Goal: Information Seeking & Learning: Learn about a topic

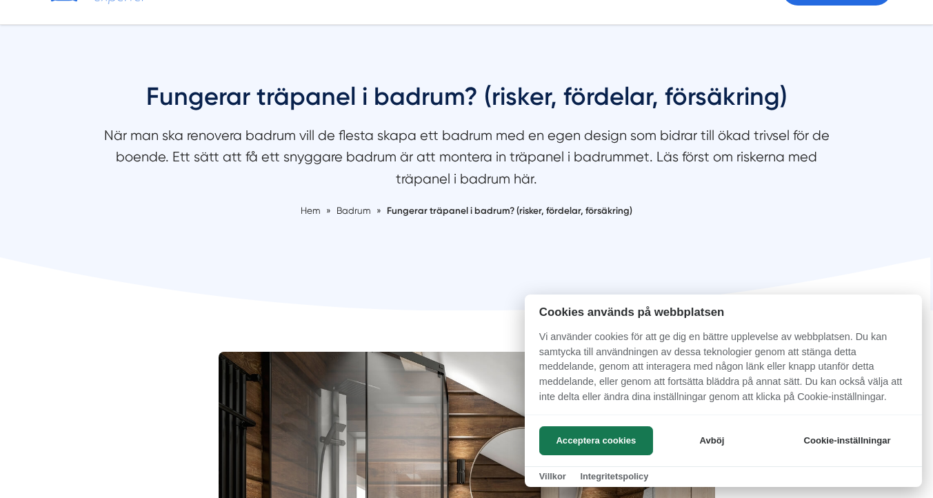
scroll to position [94, 0]
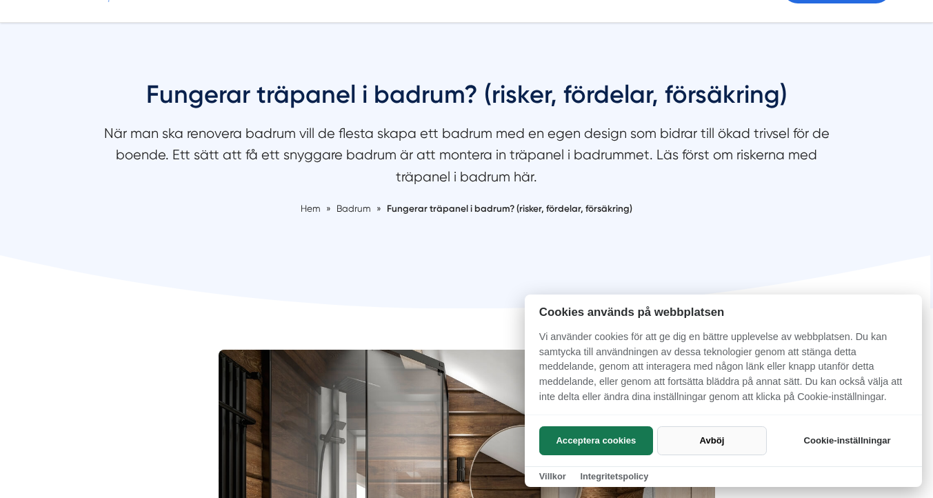
click at [716, 437] on button "Avböj" at bounding box center [712, 440] width 110 height 29
checkbox input "false"
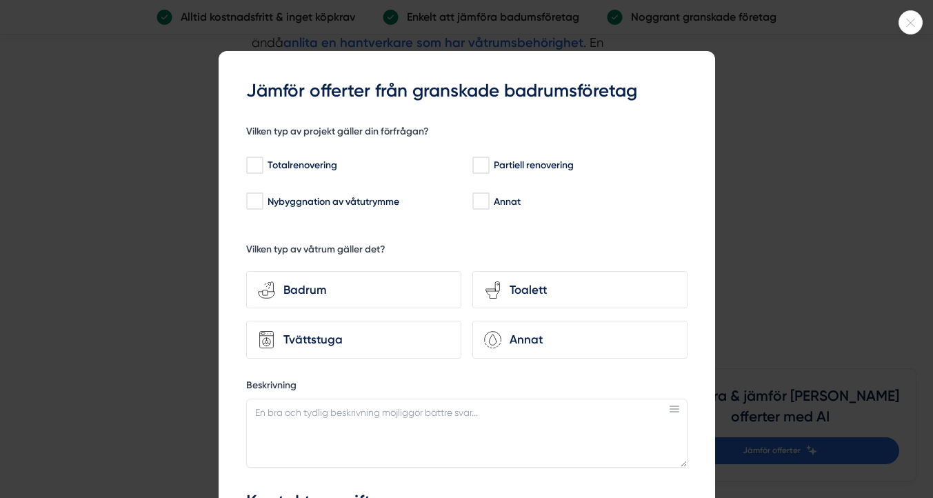
scroll to position [2646, 0]
click at [854, 232] on div at bounding box center [466, 249] width 933 height 498
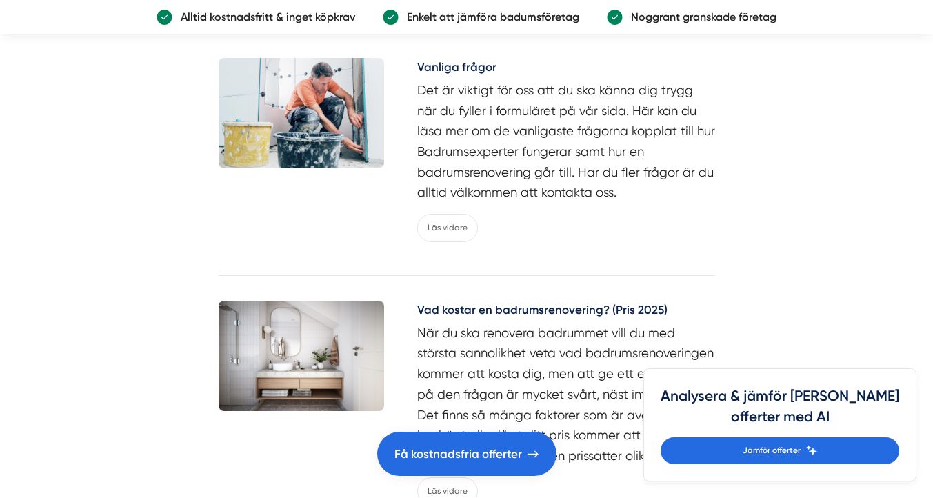
scroll to position [3159, 0]
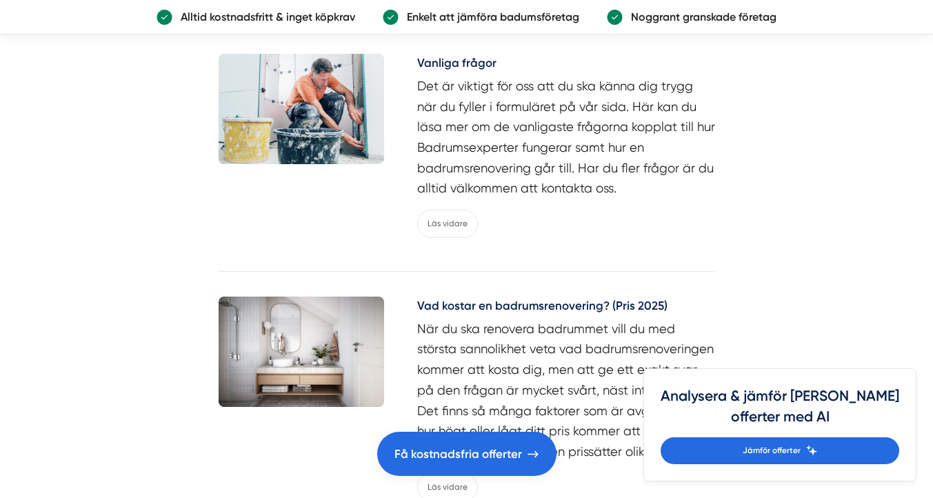
click at [356, 308] on img at bounding box center [301, 351] width 165 height 110
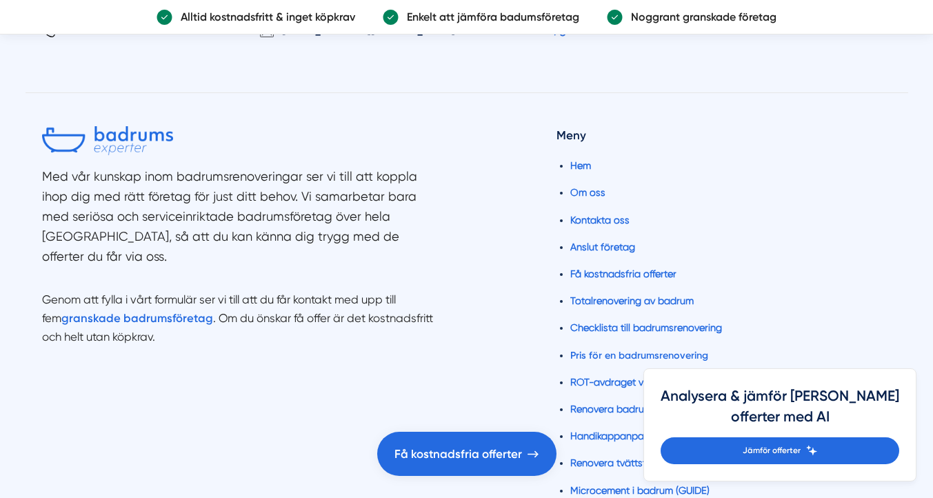
scroll to position [7349, 0]
click at [52, 103] on div "Med vår kunskap inom badrumsrenoveringar ser vi till att koppla ihop dig med rä…" at bounding box center [466, 452] width 849 height 721
